Goal: Task Accomplishment & Management: Manage account settings

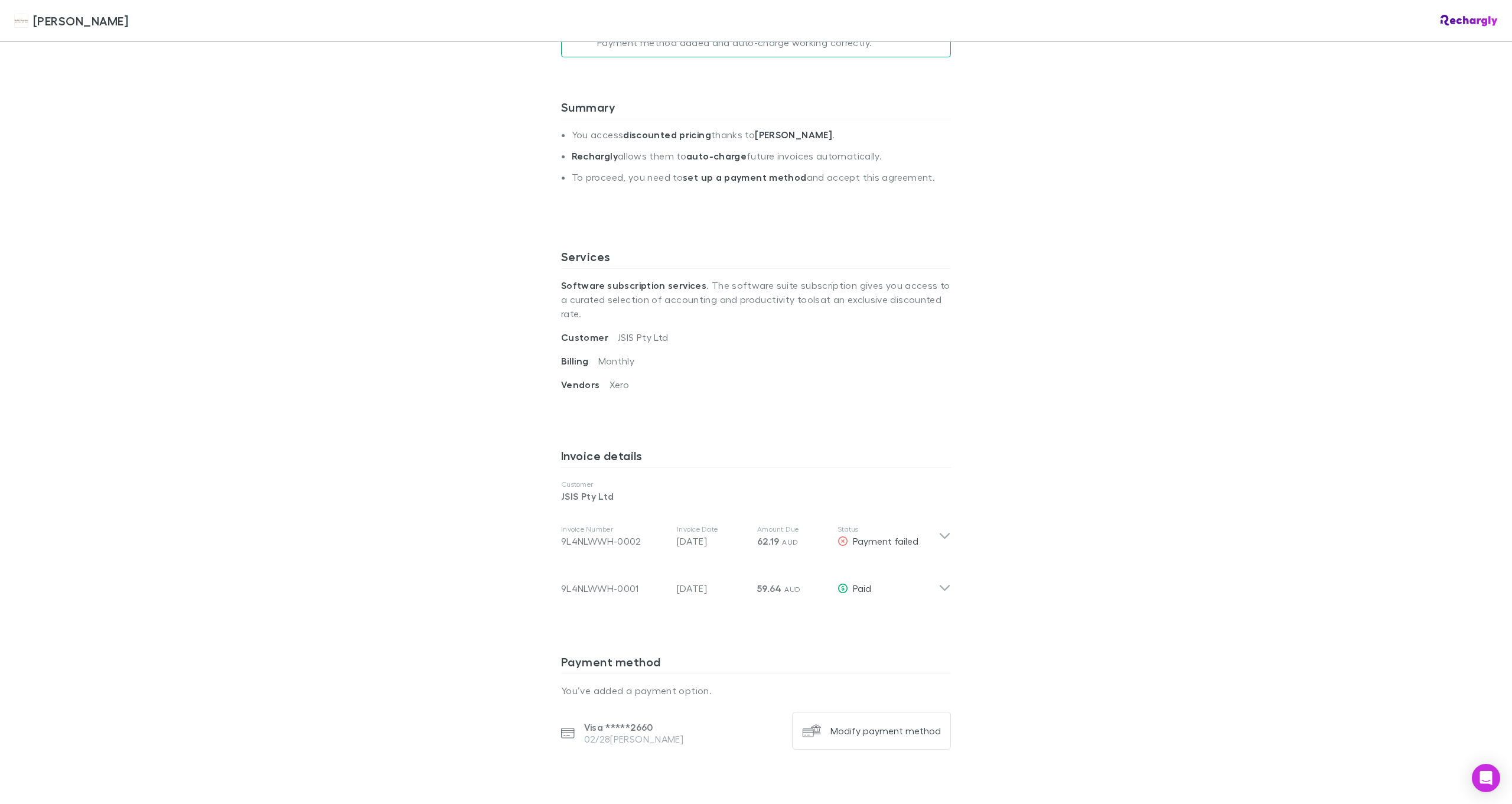
scroll to position [296, 0]
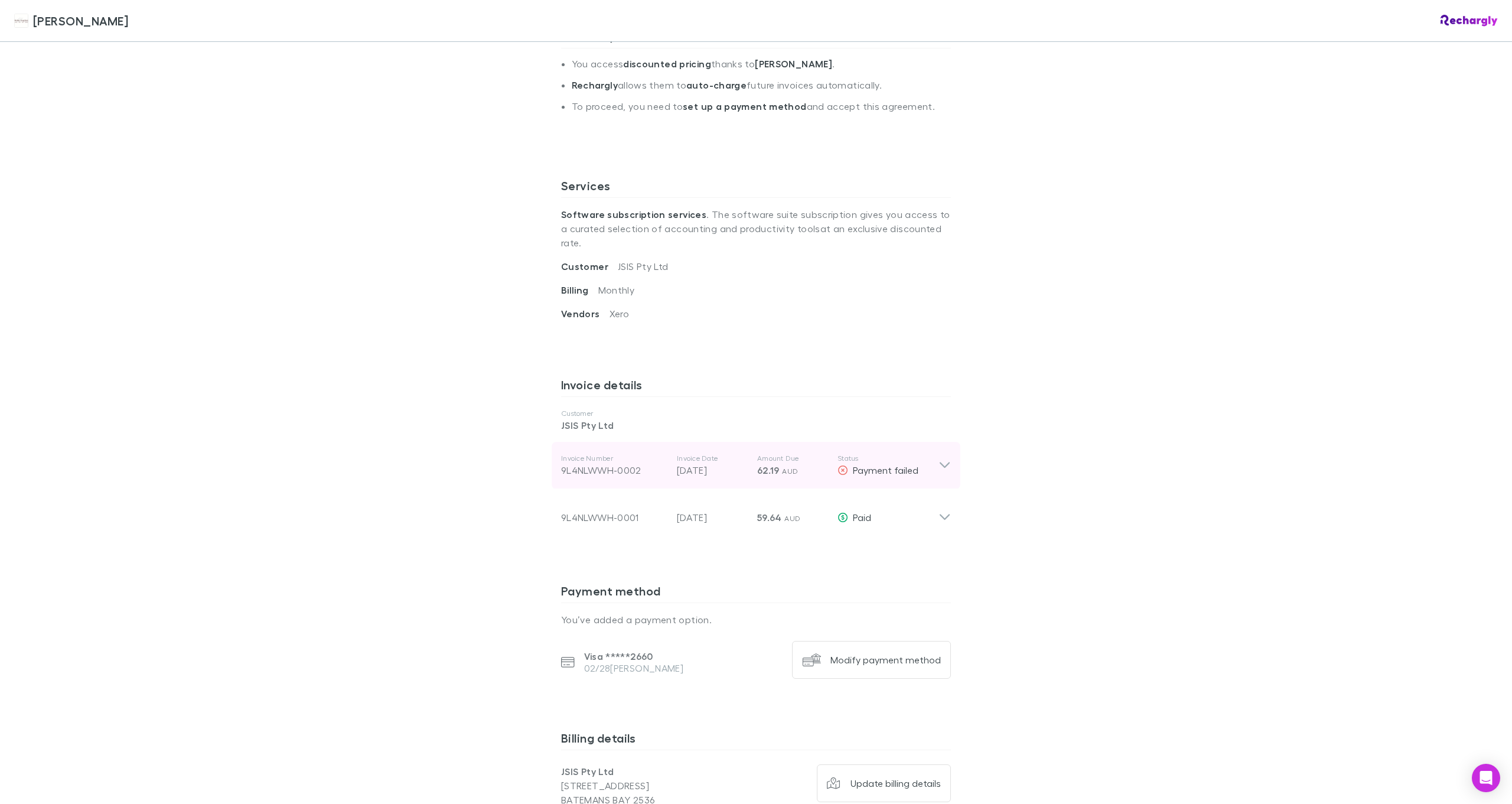
click at [942, 458] on icon at bounding box center [945, 465] width 13 height 14
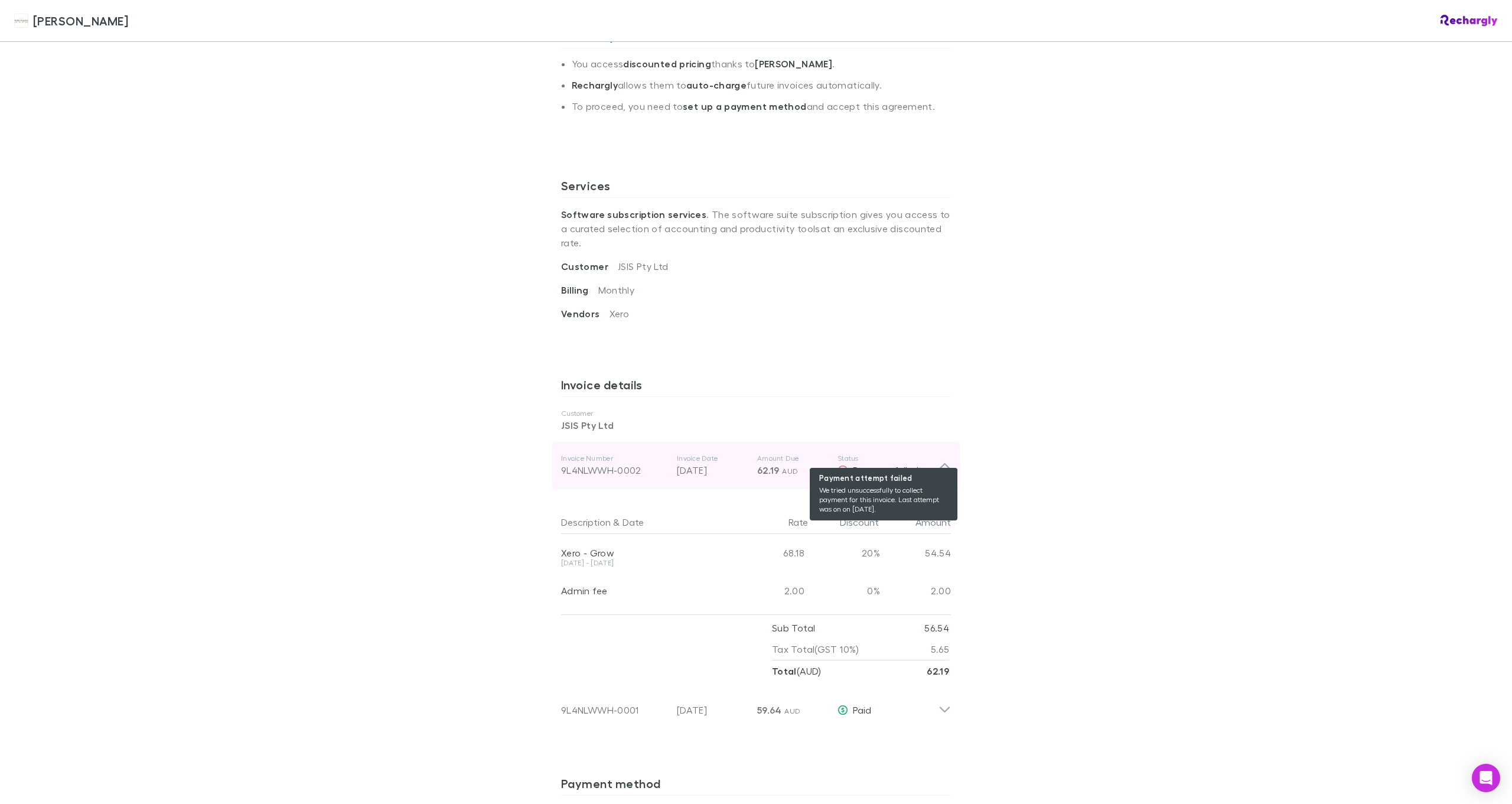
click at [879, 465] on span "Payment failed" at bounding box center [885, 470] width 66 height 11
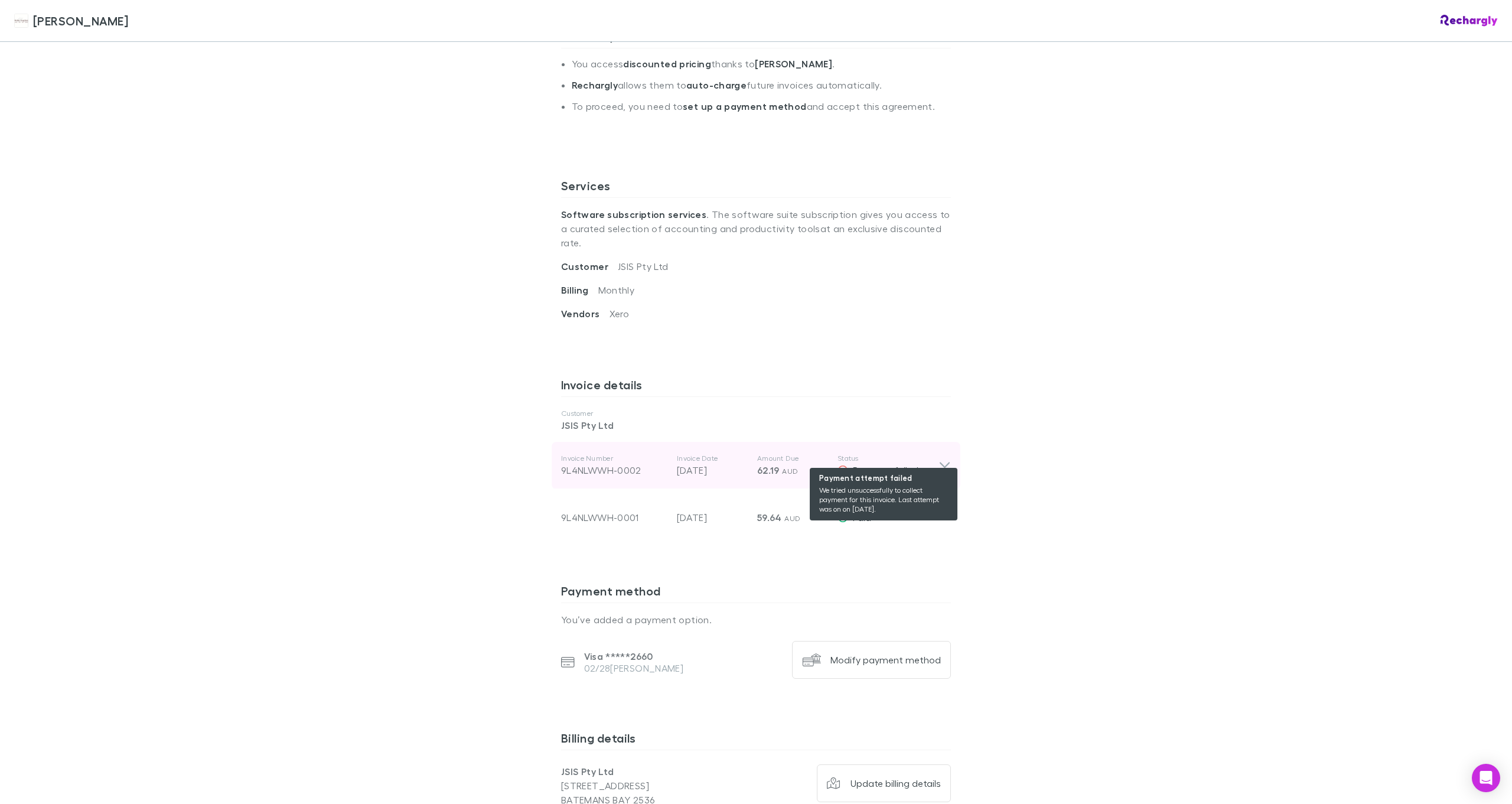
click at [879, 465] on span "Payment failed" at bounding box center [885, 470] width 66 height 11
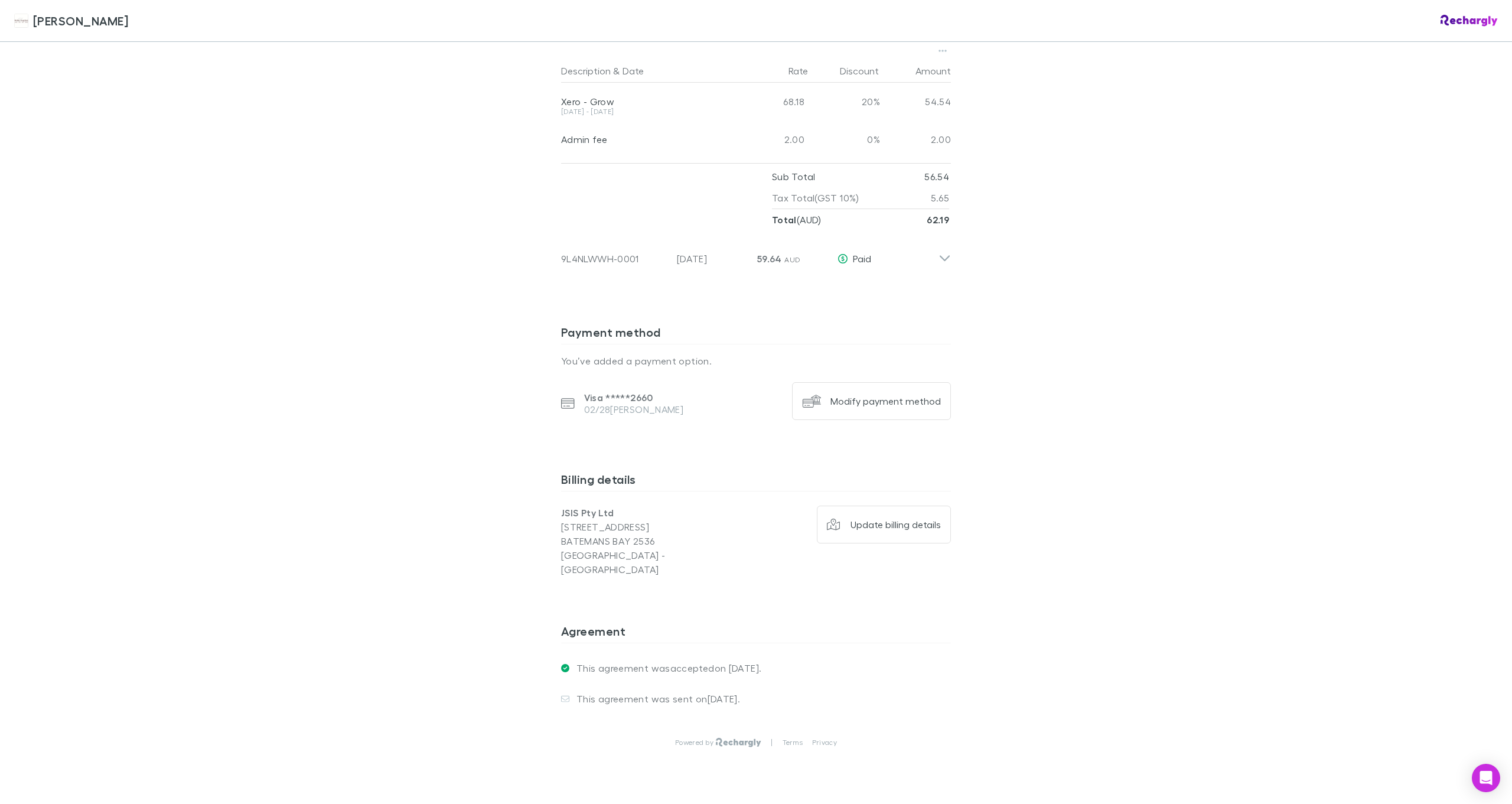
scroll to position [756, 0]
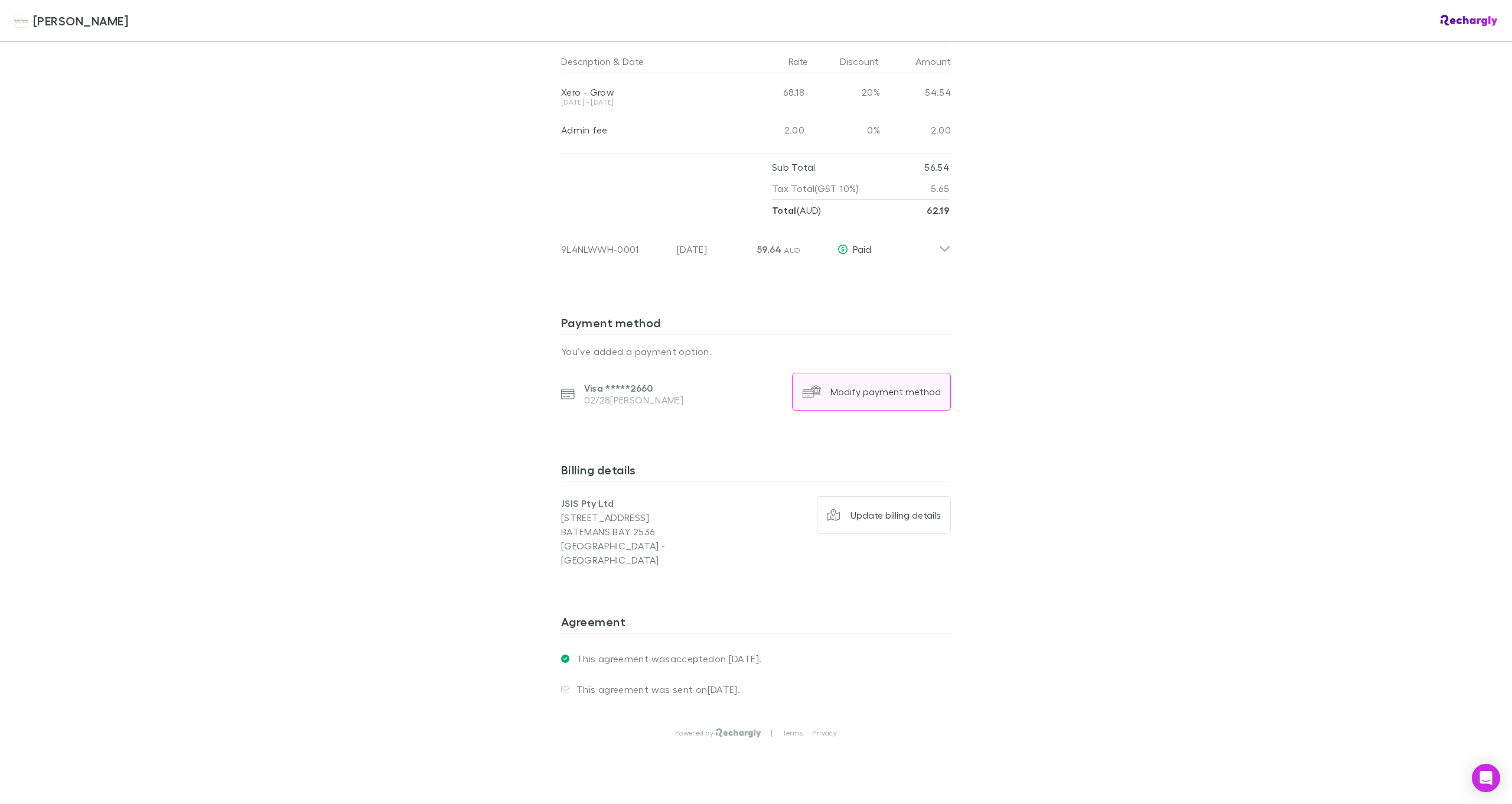
click at [867, 386] on div "Modify payment method" at bounding box center [885, 391] width 110 height 12
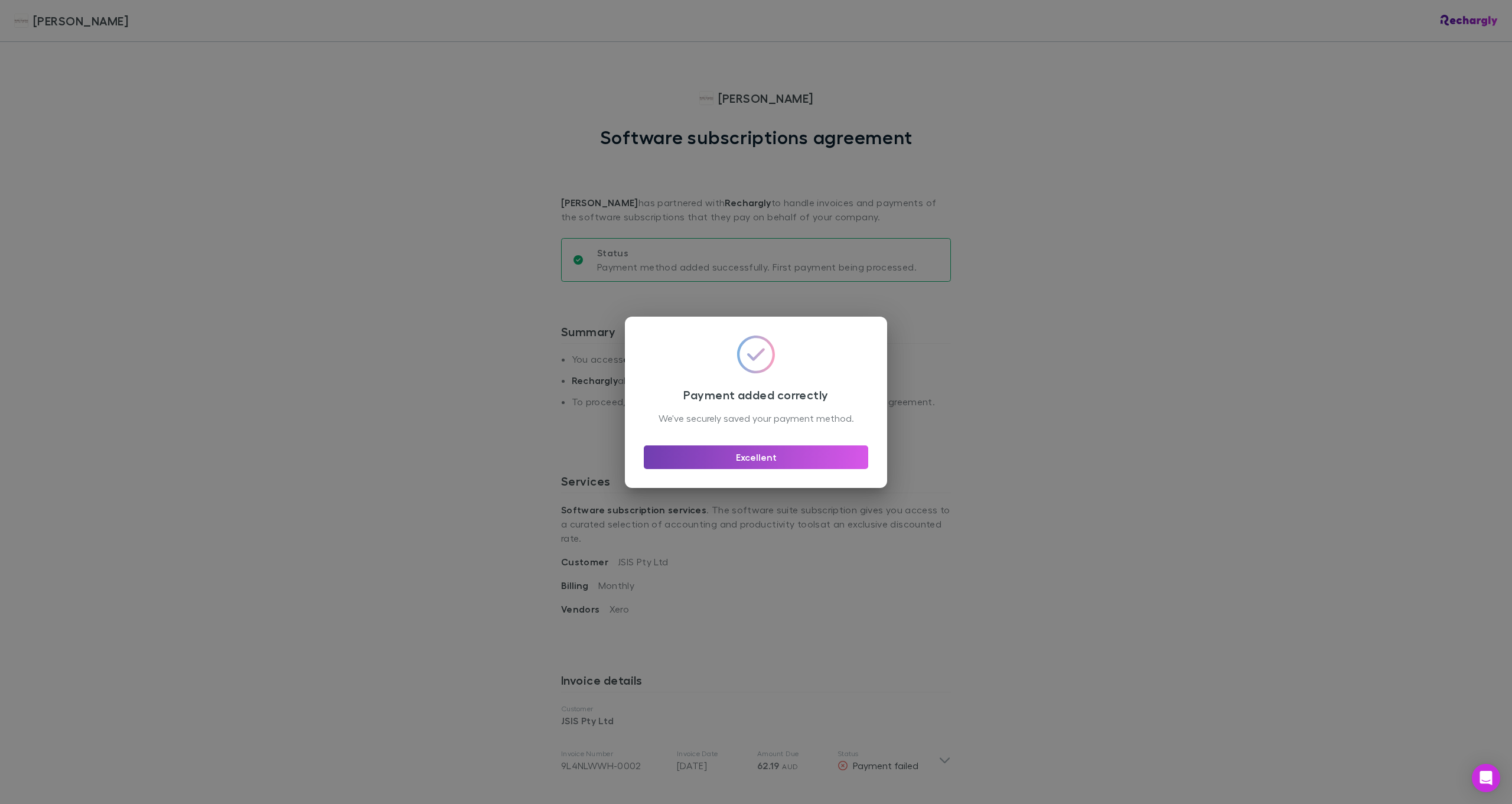
click at [763, 467] on button "Excellent" at bounding box center [756, 457] width 224 height 23
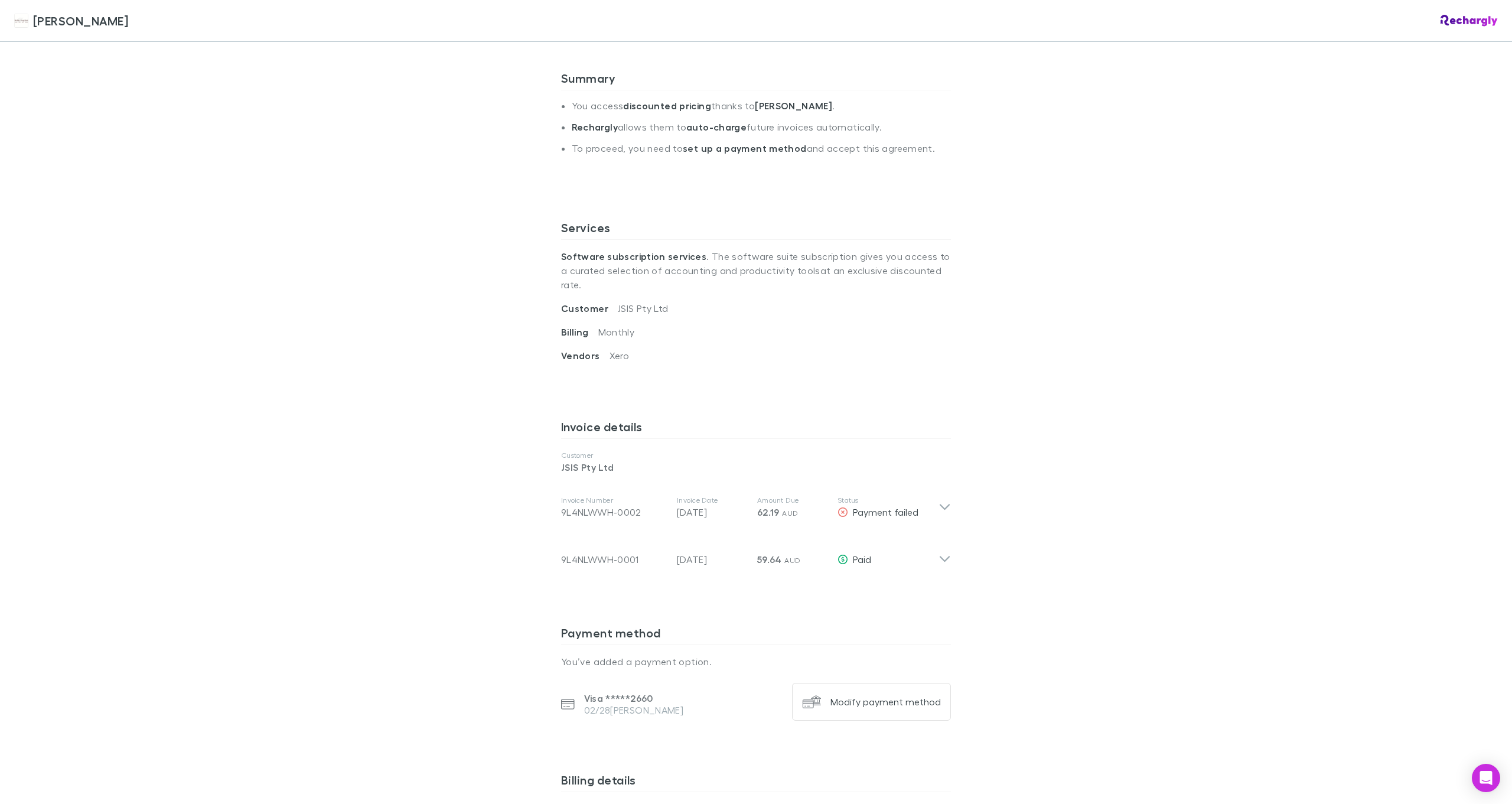
scroll to position [296, 0]
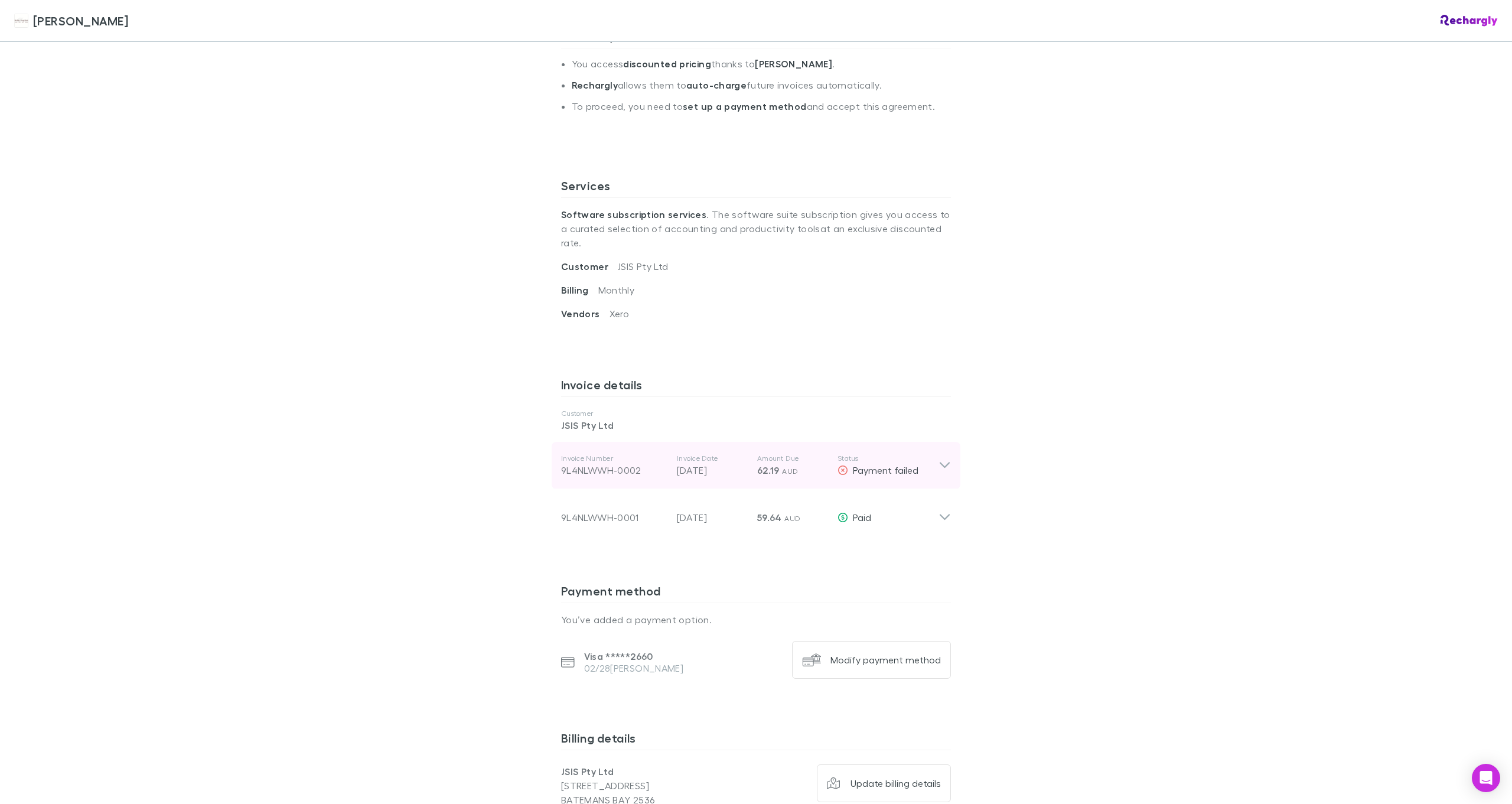
click at [941, 458] on icon at bounding box center [945, 465] width 13 height 14
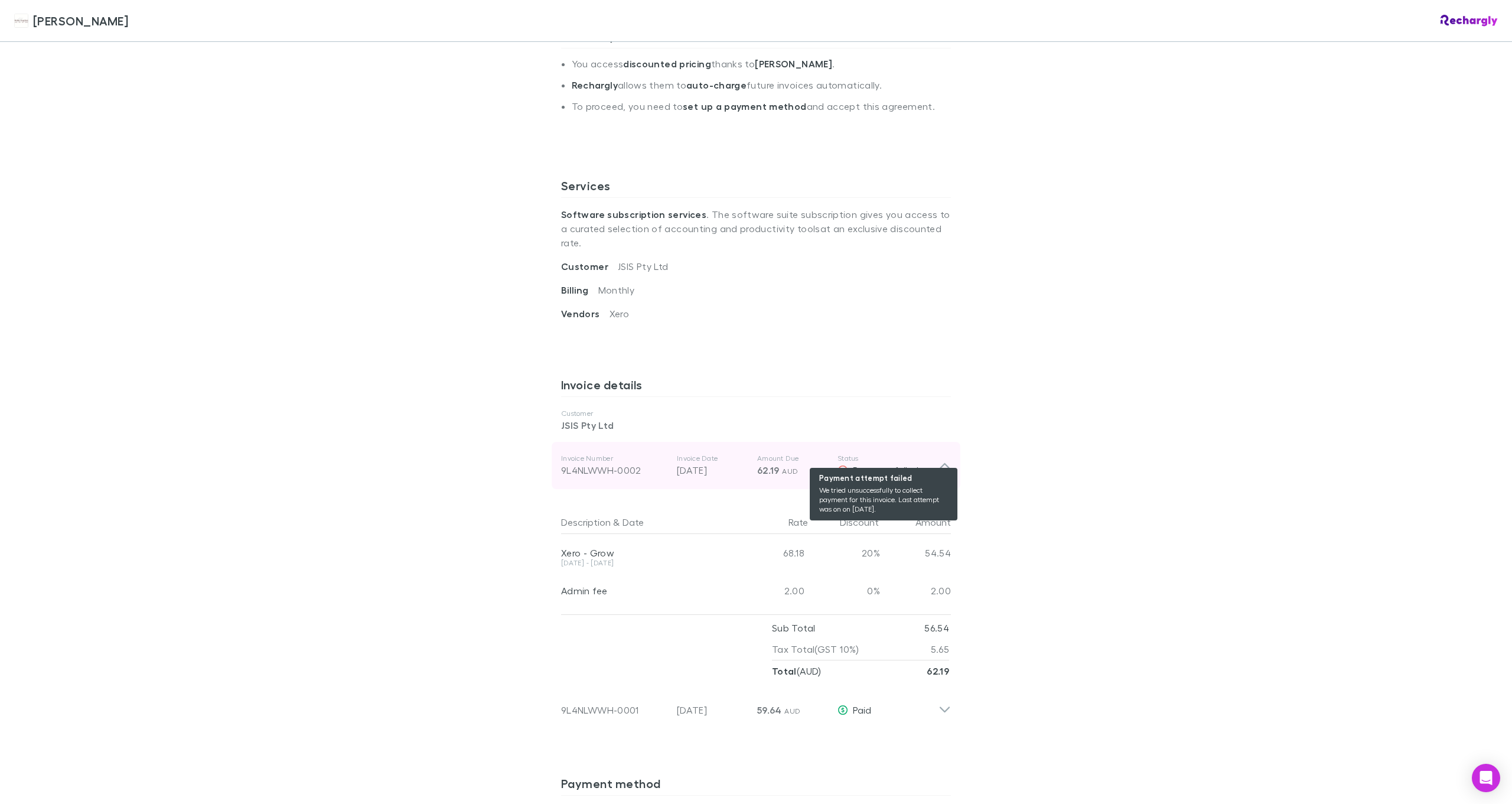
click at [878, 465] on span "Payment failed" at bounding box center [885, 470] width 66 height 11
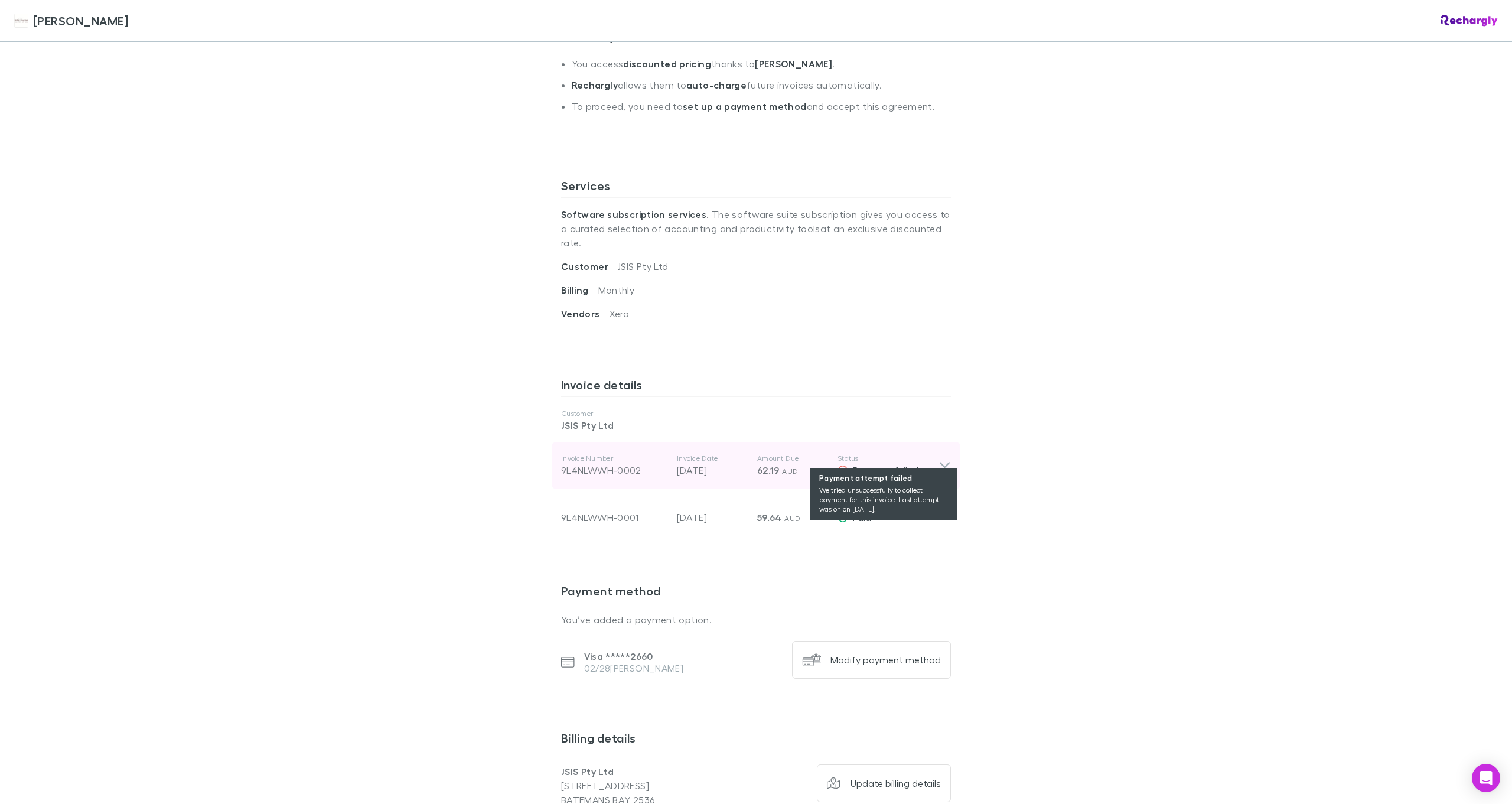
click at [878, 465] on span "Payment failed" at bounding box center [885, 470] width 66 height 11
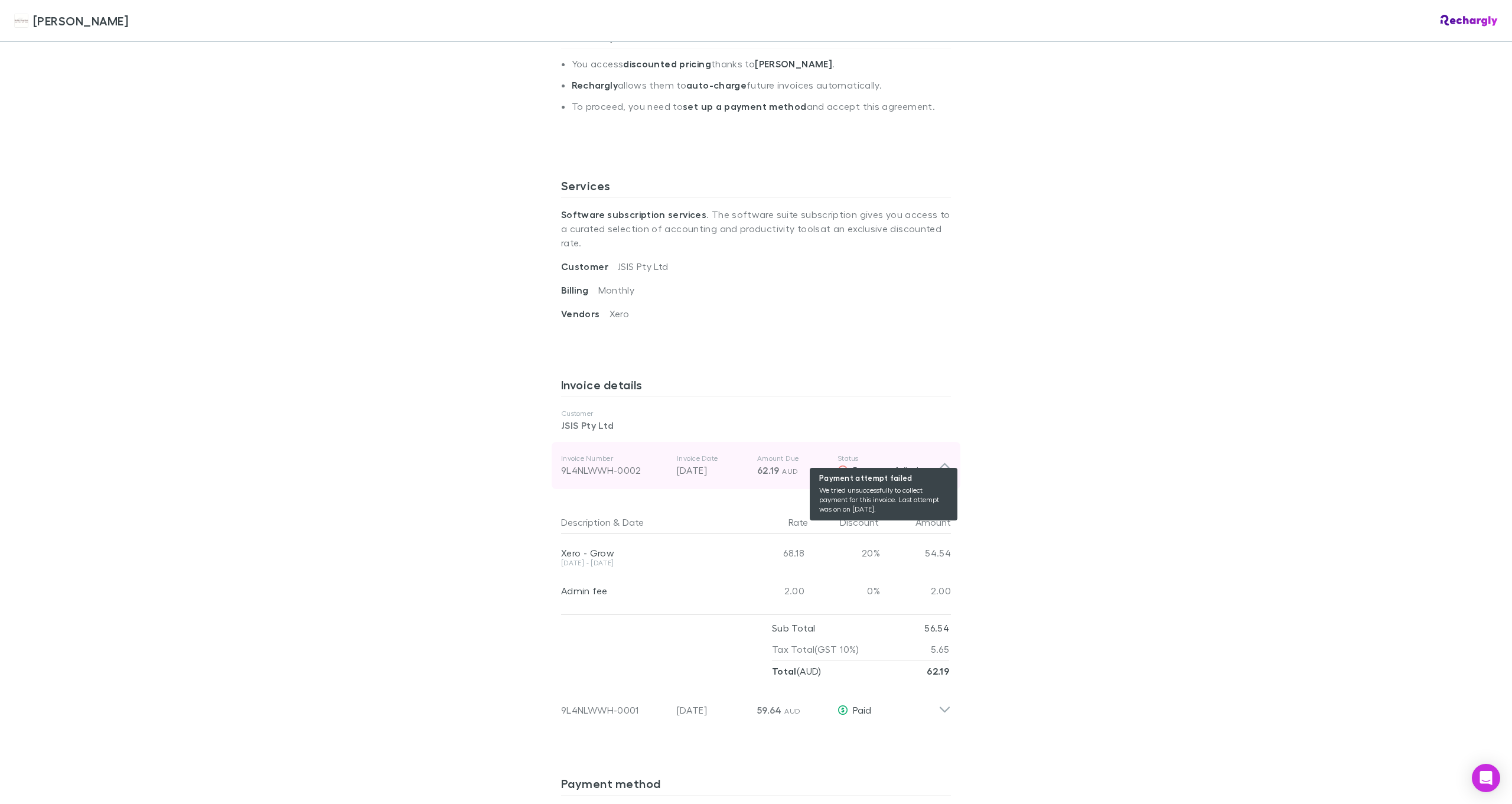
click at [838, 465] on icon at bounding box center [843, 470] width 11 height 9
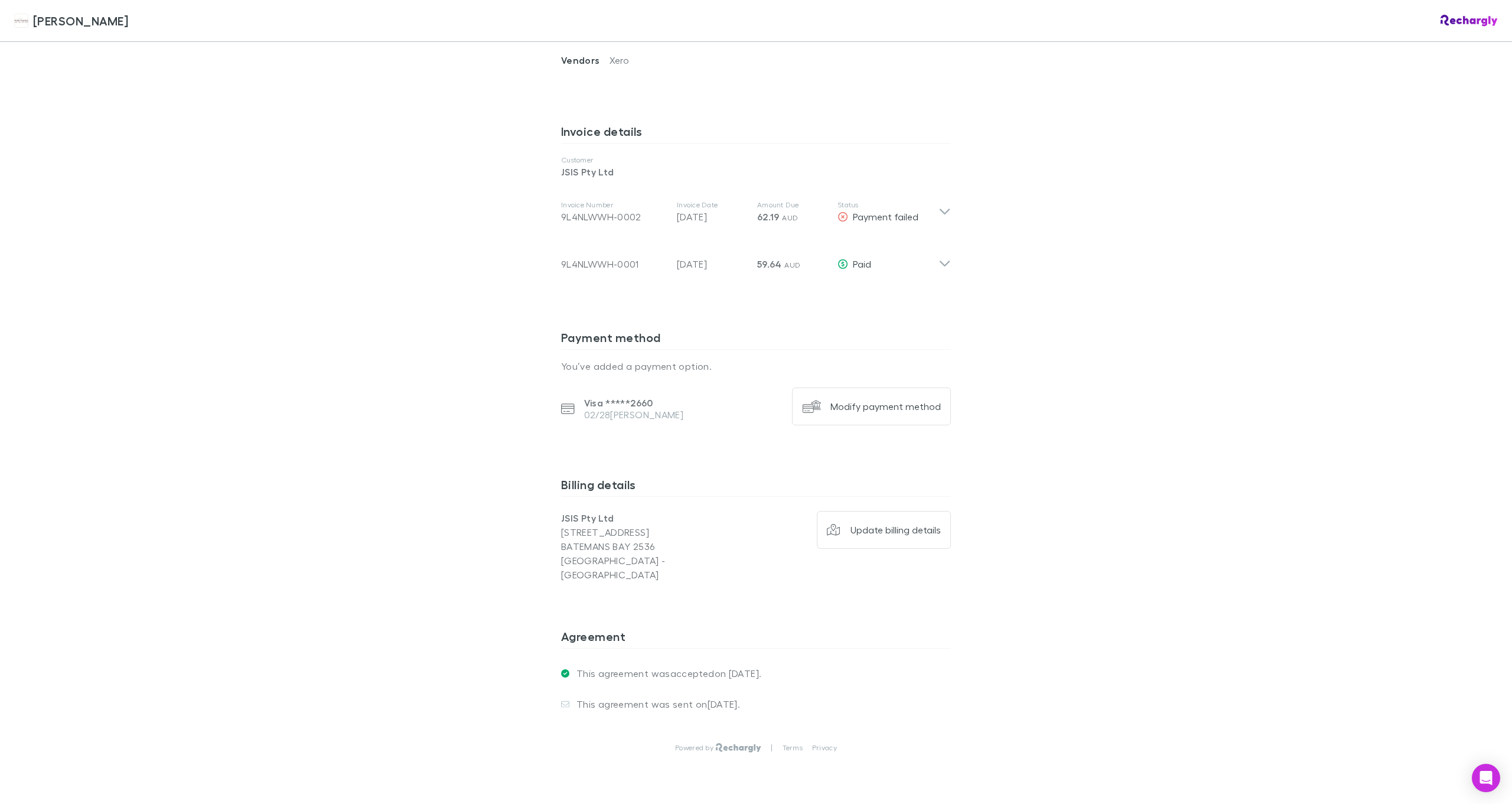
scroll to position [563, 0]
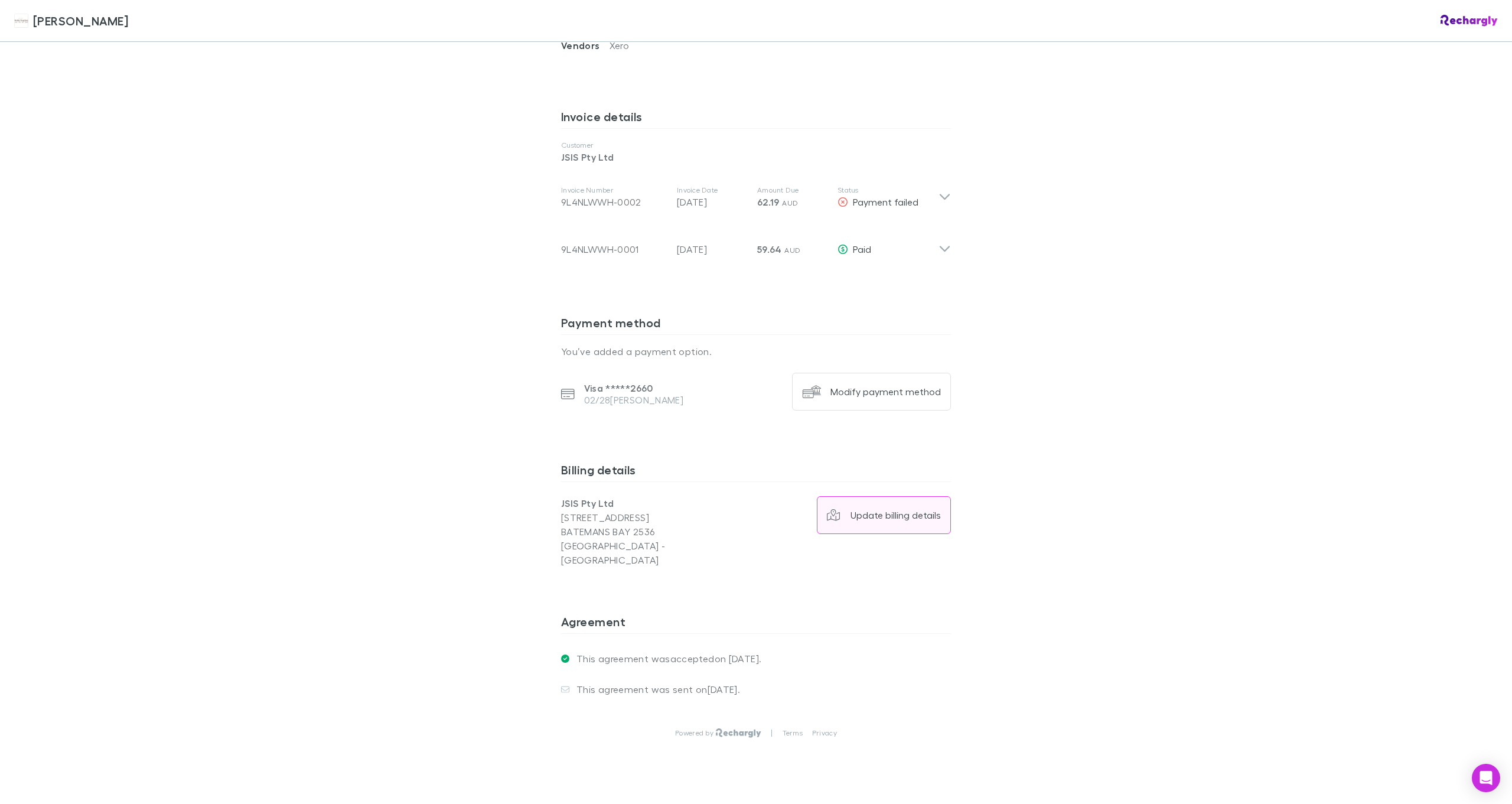
click at [908, 509] on div "Update billing details" at bounding box center [896, 515] width 91 height 12
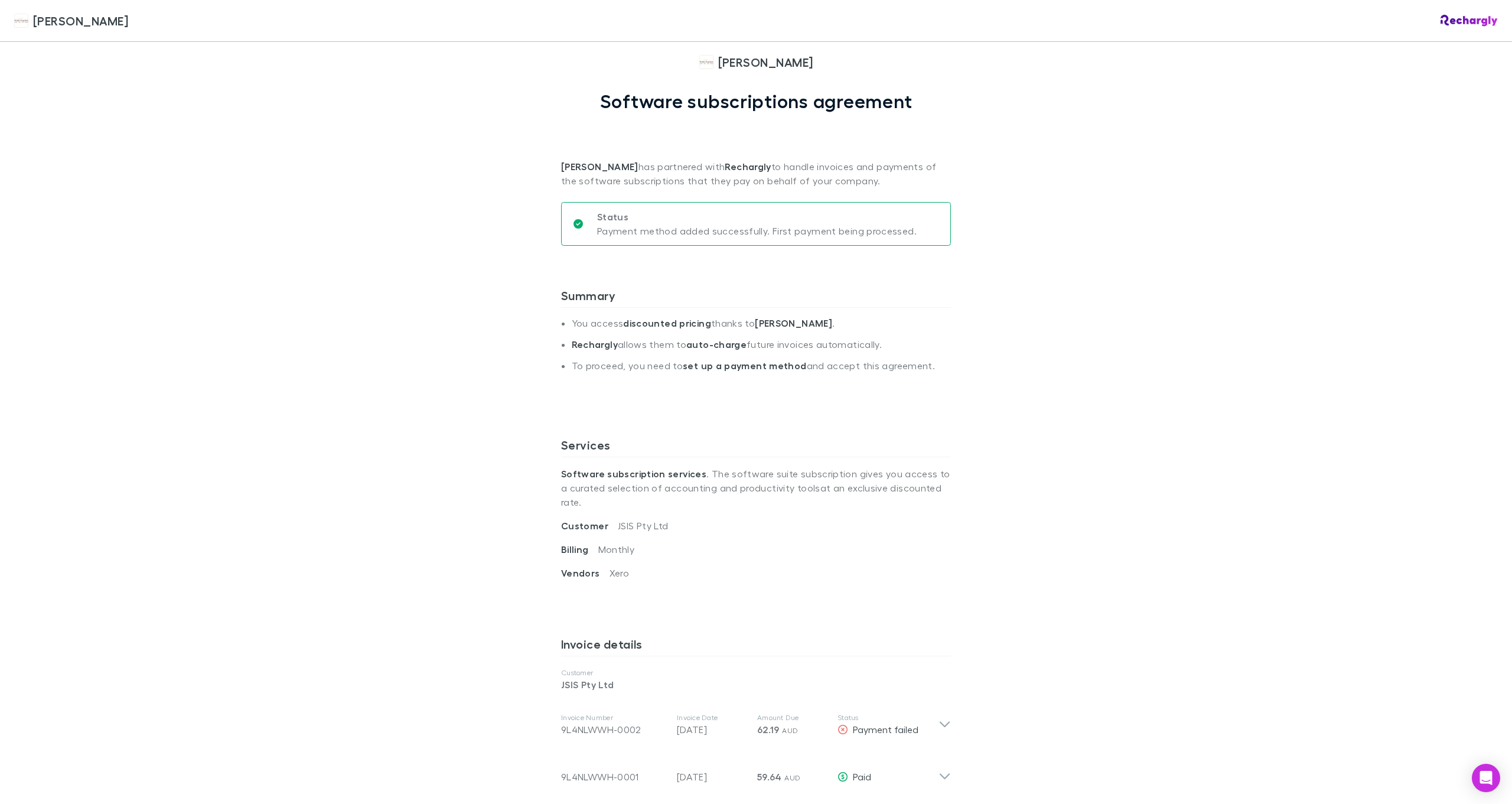
scroll to position [0, 0]
